Goal: Communication & Community: Answer question/provide support

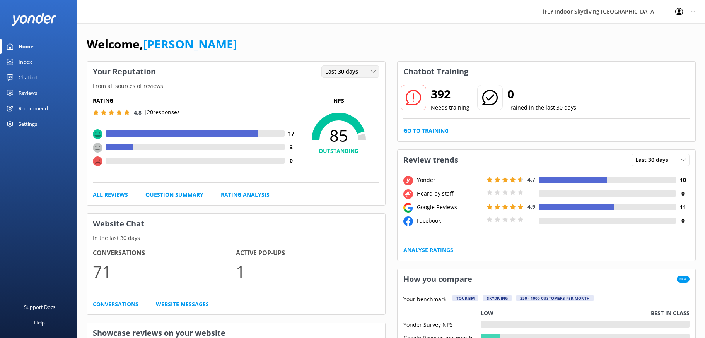
click at [376, 75] on div "Last 30 days" at bounding box center [350, 71] width 54 height 9
click at [372, 84] on link "Last 7 days" at bounding box center [356, 87] width 69 height 15
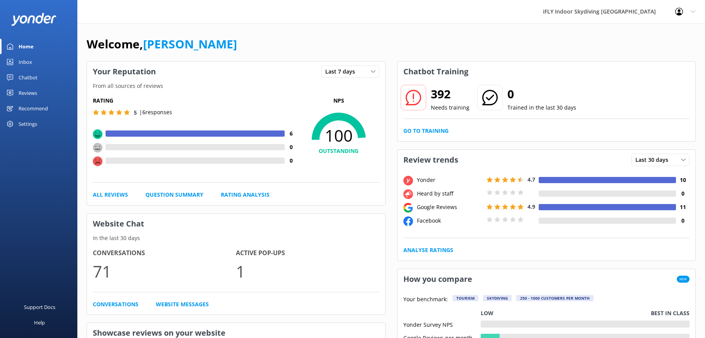
click at [328, 152] on h4 "OUTSTANDING" at bounding box center [338, 151] width 81 height 9
click at [340, 126] on span "100" at bounding box center [338, 135] width 81 height 19
click at [98, 132] on use at bounding box center [98, 134] width 10 height 10
click at [129, 132] on div at bounding box center [195, 133] width 179 height 6
click at [129, 131] on div at bounding box center [195, 133] width 179 height 6
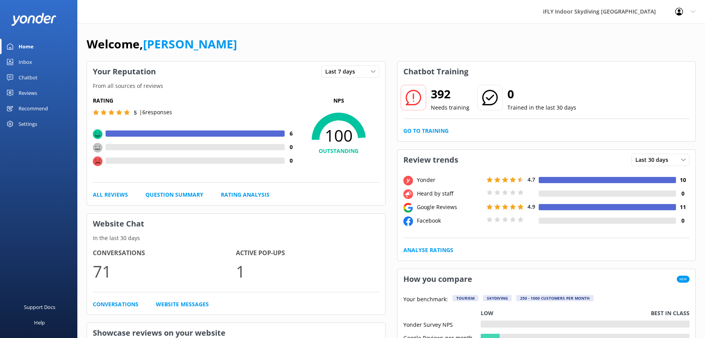
click at [127, 114] on use at bounding box center [127, 112] width 6 height 6
click at [169, 114] on p "| 6 responses" at bounding box center [155, 112] width 33 height 9
click at [170, 115] on p "| 6 responses" at bounding box center [155, 112] width 33 height 9
click at [38, 91] on link "Reviews" at bounding box center [38, 92] width 77 height 15
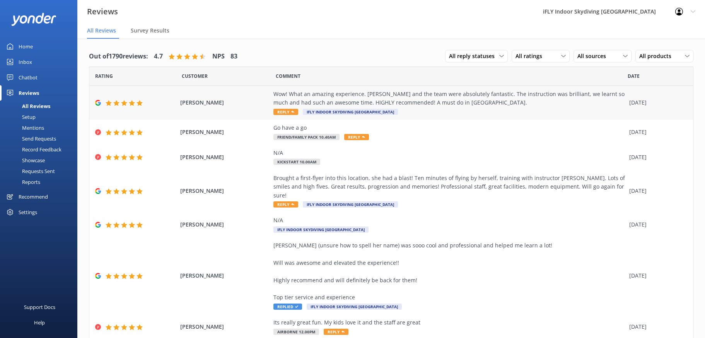
click at [280, 97] on div "Wow! What an amazing experience. [PERSON_NAME] and the team were absolutely fan…" at bounding box center [450, 98] width 352 height 17
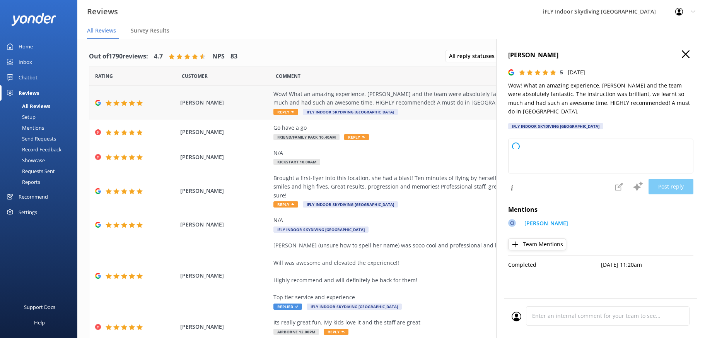
type textarea "Thank you so much for your wonderful review! We’re thrilled to hear you had suc…"
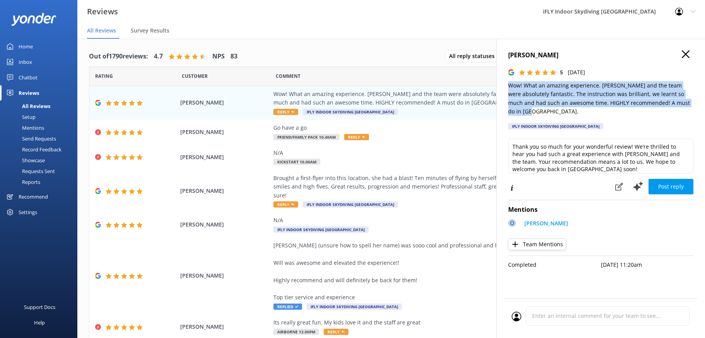
drag, startPoint x: 507, startPoint y: 84, endPoint x: 688, endPoint y: 102, distance: 182.0
click at [688, 102] on div "[PERSON_NAME] 5 [DATE] Wow! What an amazing experience. [PERSON_NAME] and the t…" at bounding box center [600, 208] width 209 height 338
copy p "Wow! What an amazing experience. [PERSON_NAME] and the team were absolutely fan…"
drag, startPoint x: 554, startPoint y: 55, endPoint x: 502, endPoint y: 57, distance: 51.9
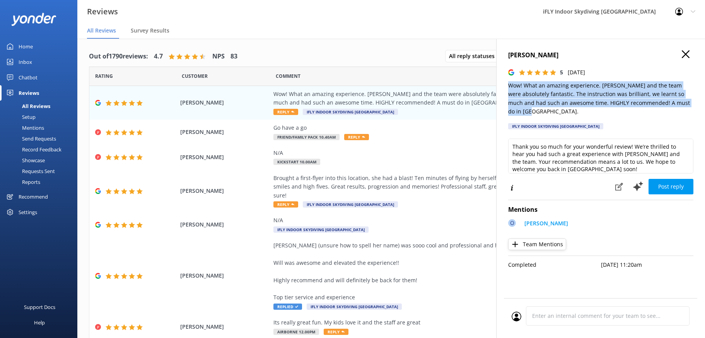
click at [502, 57] on div "[PERSON_NAME] 5 [DATE] Wow! What an amazing experience. [PERSON_NAME] and the t…" at bounding box center [600, 208] width 209 height 338
copy h4 "[PERSON_NAME]"
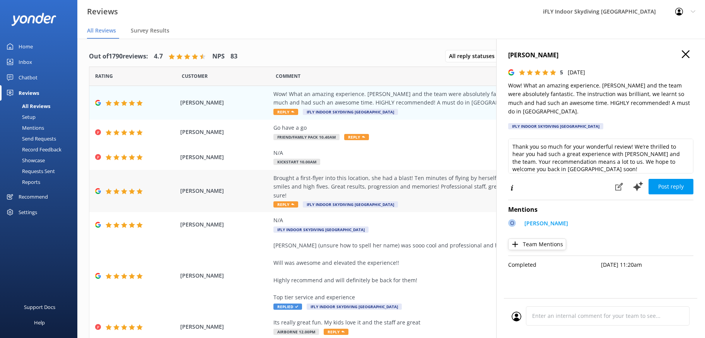
click at [366, 180] on div "Brought a first-flyer into this location, she had a blast! Ten minutes of flyin…" at bounding box center [450, 187] width 352 height 26
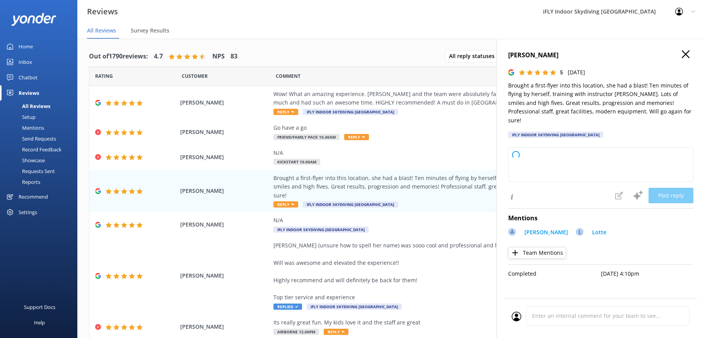
type textarea "Thank you so much for your wonderful review! We’re thrilled to hear your first-…"
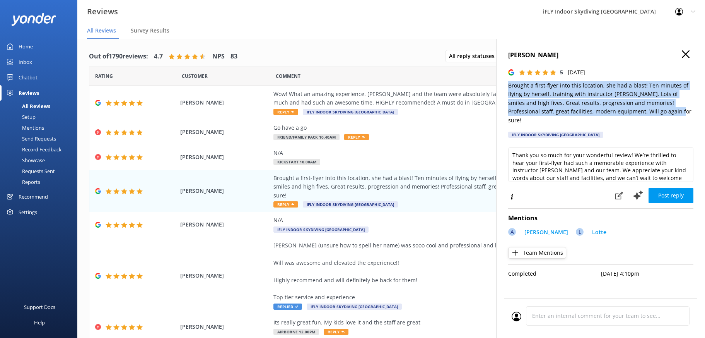
drag, startPoint x: 647, startPoint y: 111, endPoint x: 508, endPoint y: 87, distance: 141.8
click at [508, 87] on div "[PERSON_NAME] 5 [DATE] Brought a first-flyer into this location, she had a blas…" at bounding box center [600, 208] width 209 height 338
copy p "Brought a first-flyer into this location, she had a blast! Ten minutes of flyin…"
drag, startPoint x: 559, startPoint y: 56, endPoint x: 506, endPoint y: 59, distance: 53.1
click at [506, 59] on div "[PERSON_NAME] 5 [DATE] Brought a first-flyer into this location, she had a blas…" at bounding box center [600, 208] width 209 height 338
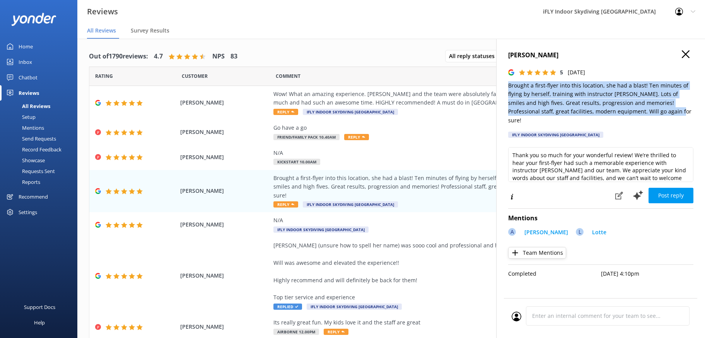
copy h4 "[PERSON_NAME]"
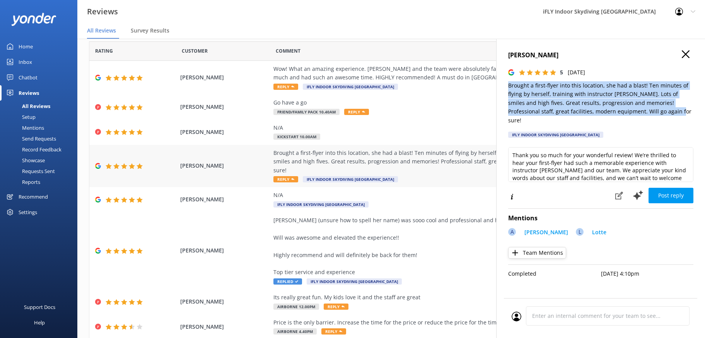
scroll to position [39, 0]
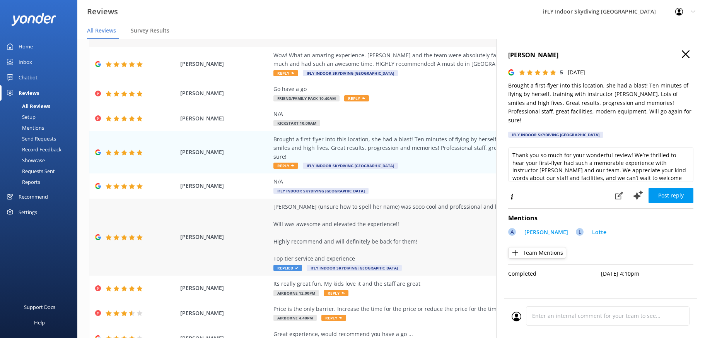
click at [355, 206] on div "[PERSON_NAME] (unsure how to spell her name) was sooo cool and professional and…" at bounding box center [450, 232] width 352 height 61
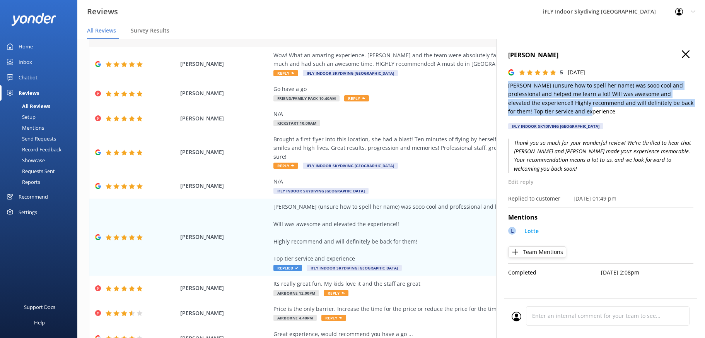
drag, startPoint x: 509, startPoint y: 84, endPoint x: 583, endPoint y: 114, distance: 79.9
click at [583, 114] on p "[PERSON_NAME] (unsure how to spell her name) was sooo cool and professional and…" at bounding box center [600, 98] width 185 height 35
copy p "[PERSON_NAME] (unsure how to spell her name) was sooo cool and professional and…"
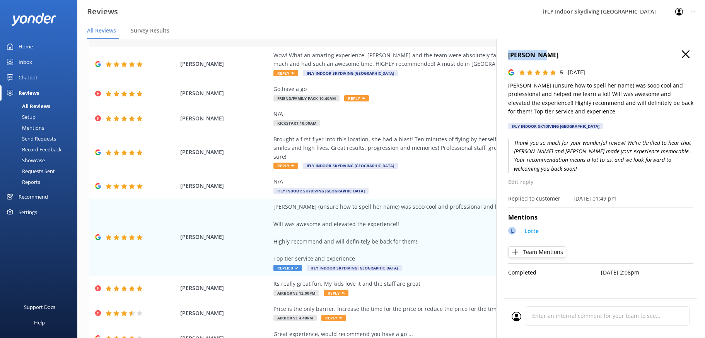
drag, startPoint x: 543, startPoint y: 54, endPoint x: 509, endPoint y: 54, distance: 34.0
click at [509, 54] on h4 "[PERSON_NAME]" at bounding box center [600, 55] width 185 height 10
copy h4 "[PERSON_NAME]"
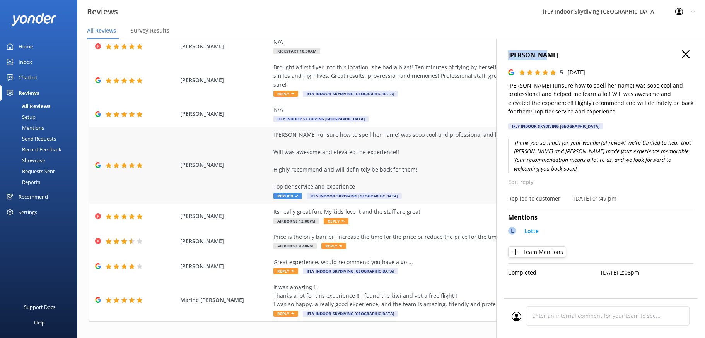
scroll to position [111, 0]
click at [389, 209] on div "Its really great fun. My kids love it and the staff are great Airborne 12.00pm …" at bounding box center [450, 215] width 352 height 17
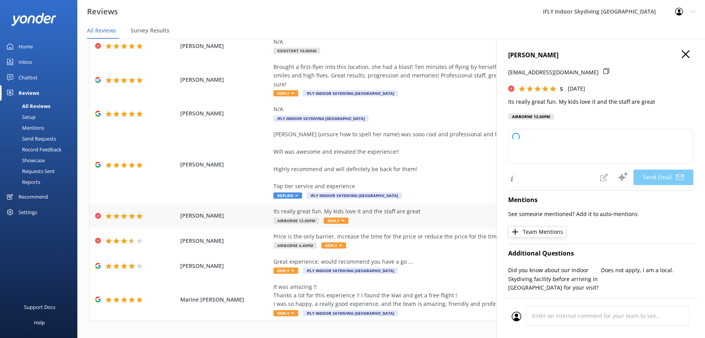
type textarea "Thank you so much, [PERSON_NAME]! We're thrilled to hear your kids had a great …"
